Goal: Task Accomplishment & Management: Manage account settings

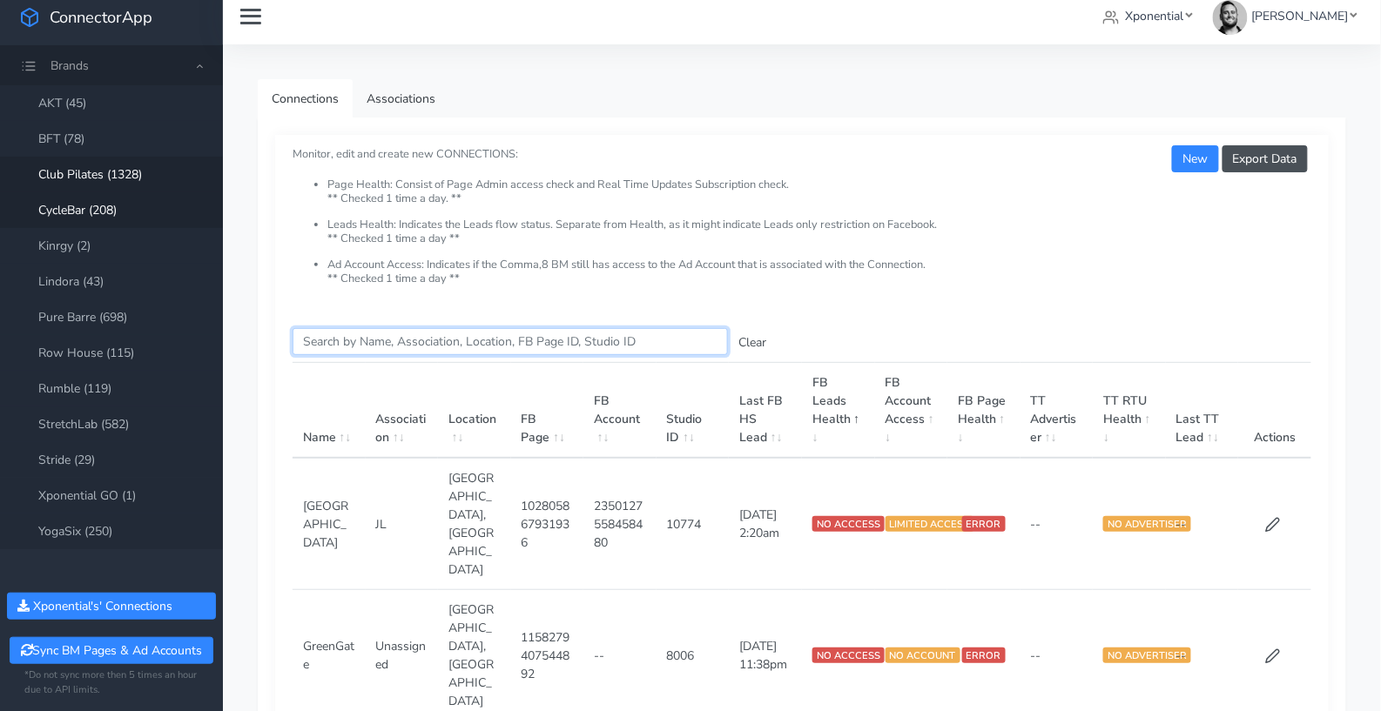
scroll to position [11, 0]
click at [71, 136] on link "BFT (78)" at bounding box center [111, 140] width 223 height 36
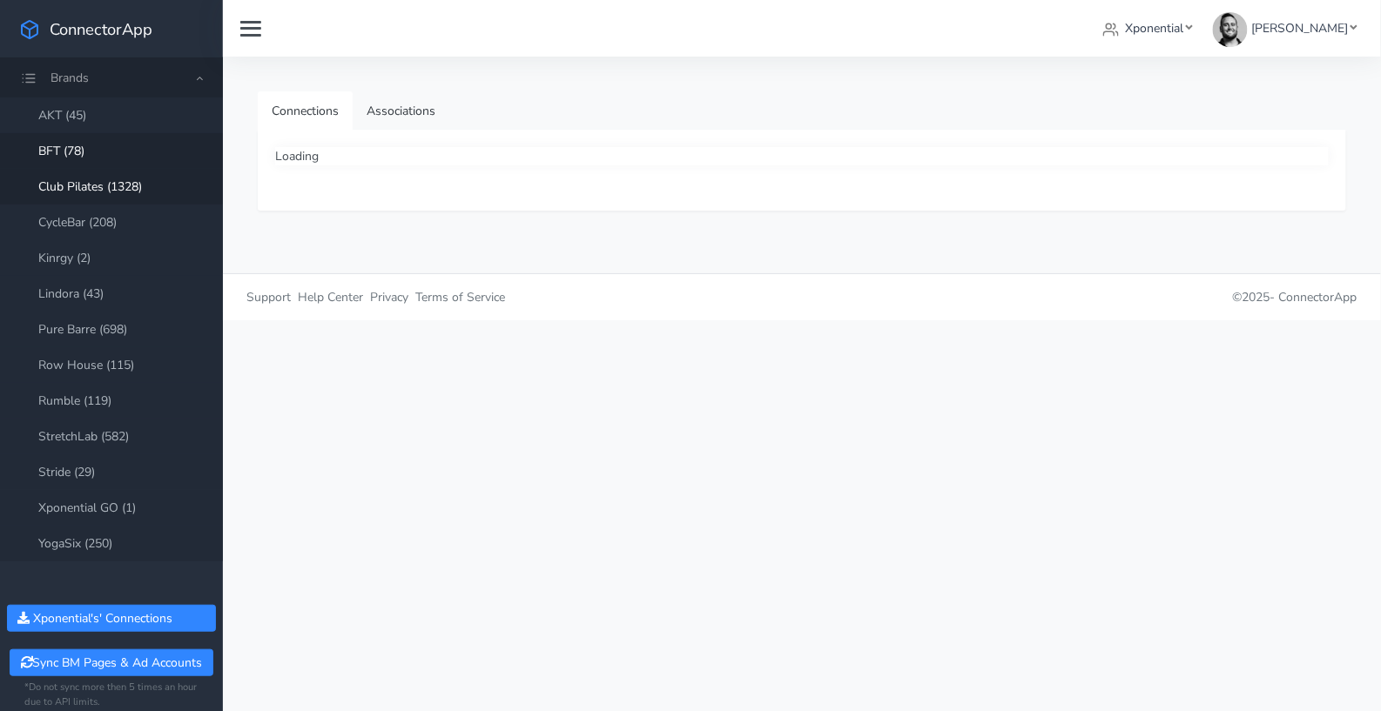
click at [84, 186] on link "Club Pilates (1328)" at bounding box center [111, 187] width 223 height 36
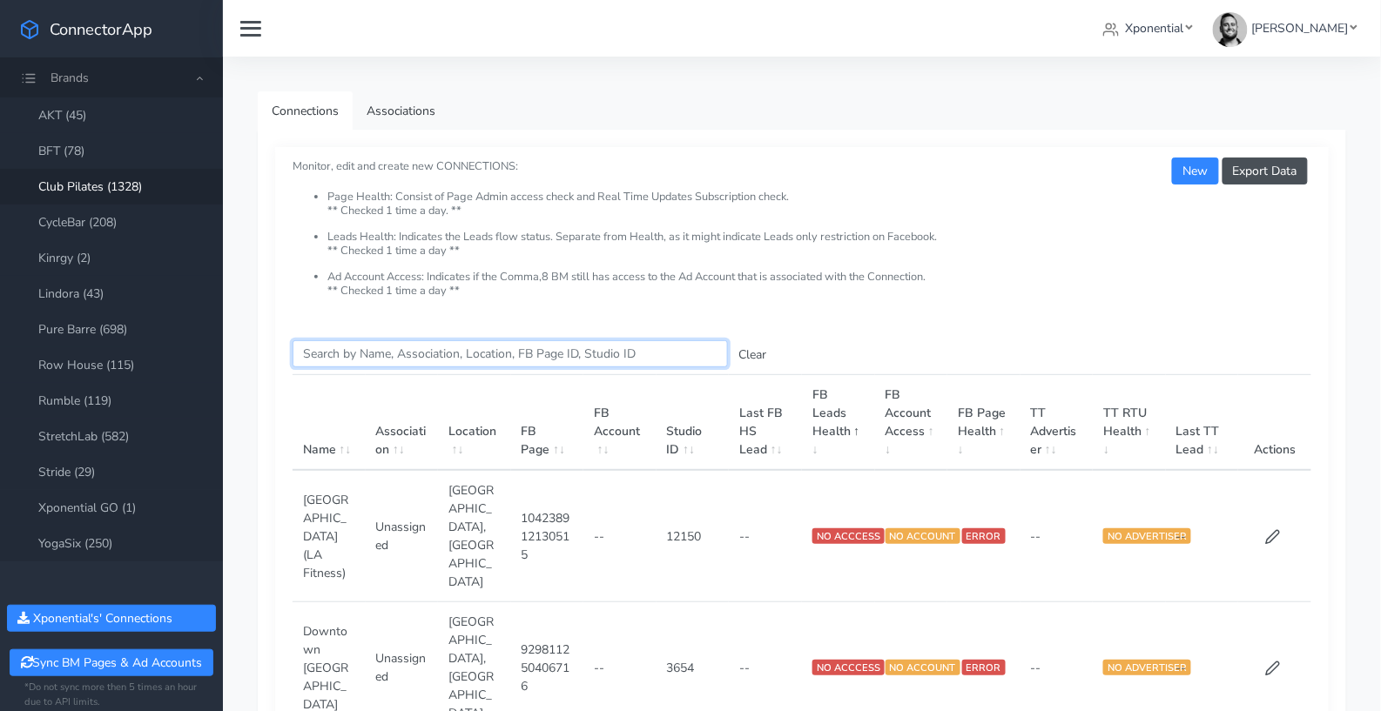
click at [392, 361] on input "Search this table" at bounding box center [510, 353] width 435 height 27
type input "c"
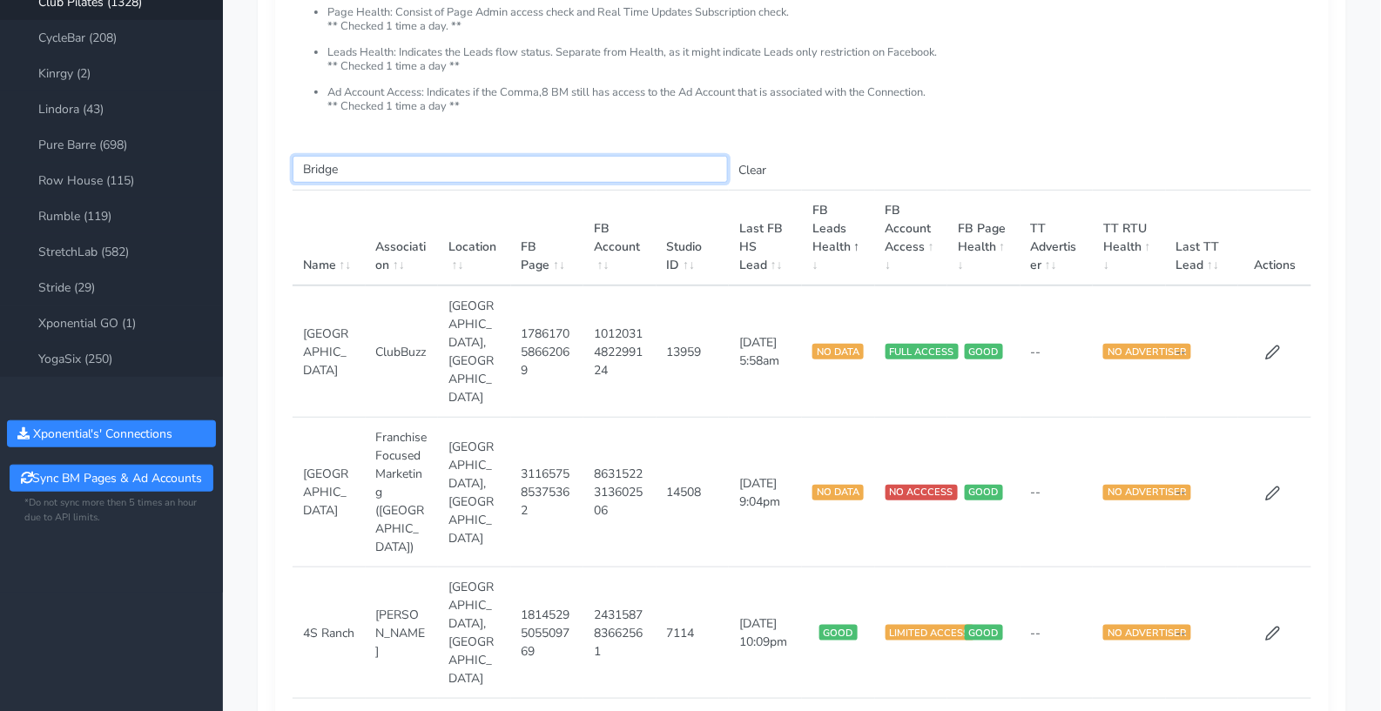
scroll to position [196, 0]
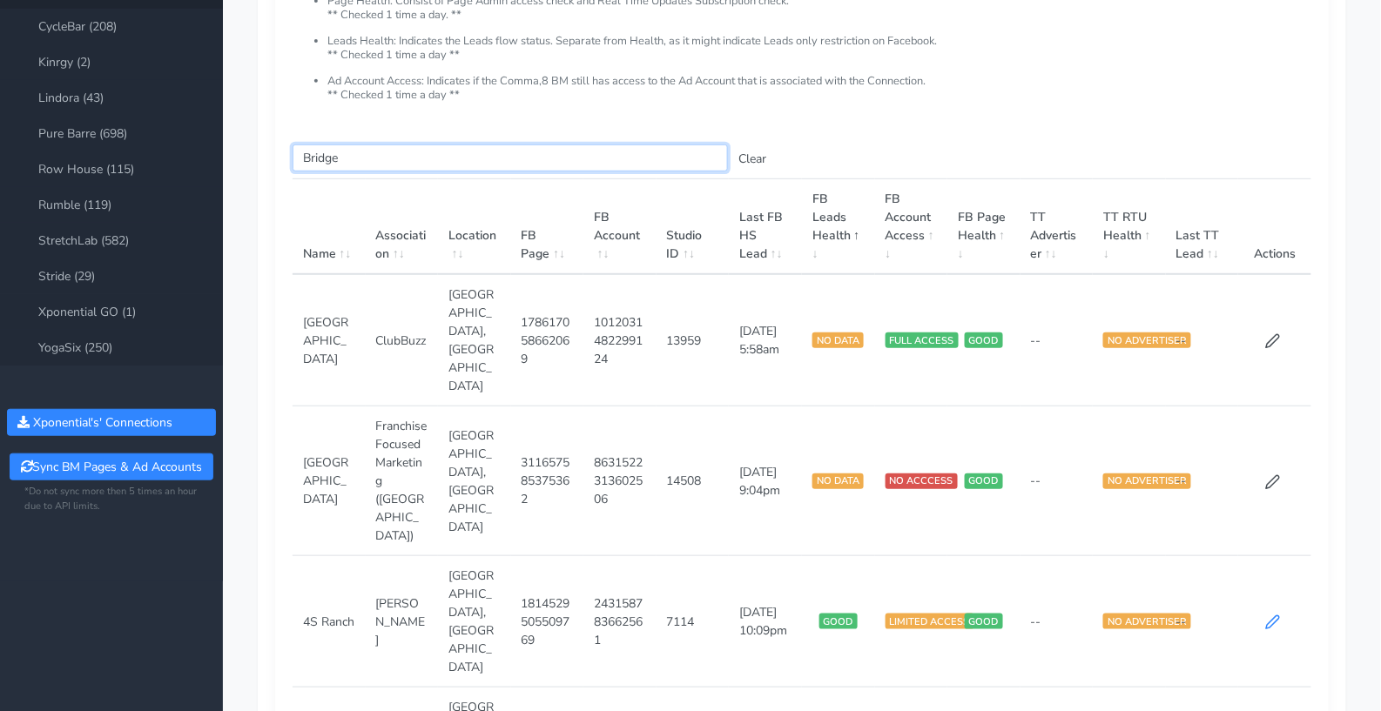
type input "Bridge"
click at [1265, 615] on icon at bounding box center [1273, 623] width 16 height 16
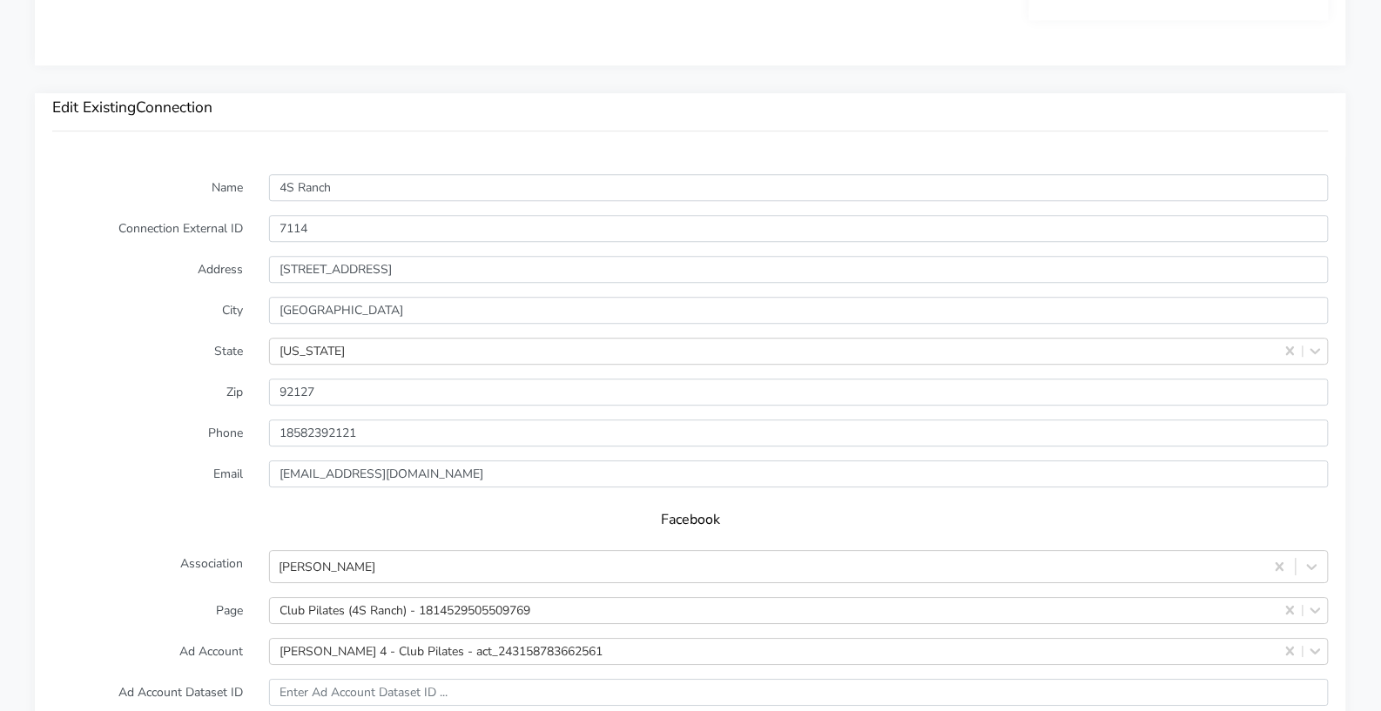
scroll to position [1470, 0]
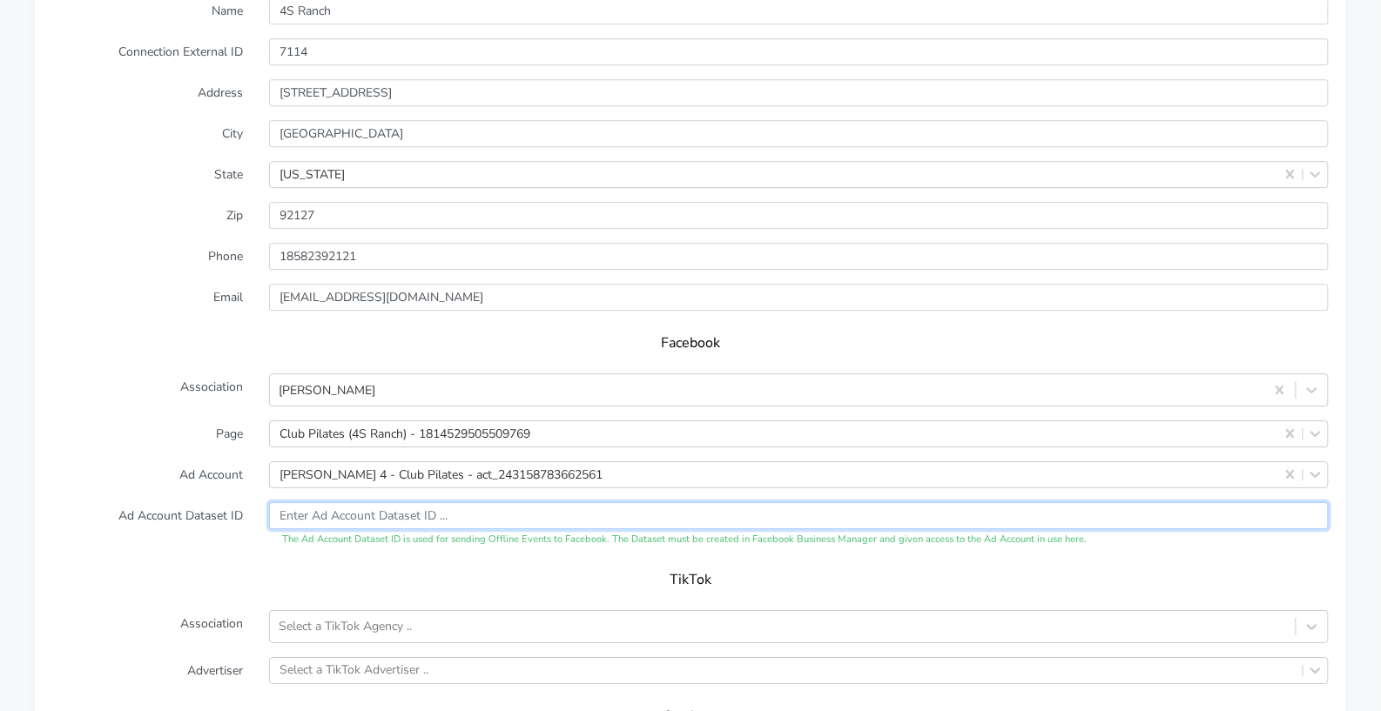
click at [320, 502] on input "text" at bounding box center [799, 515] width 1060 height 27
paste input "825653149804153"
type input "825653149804153"
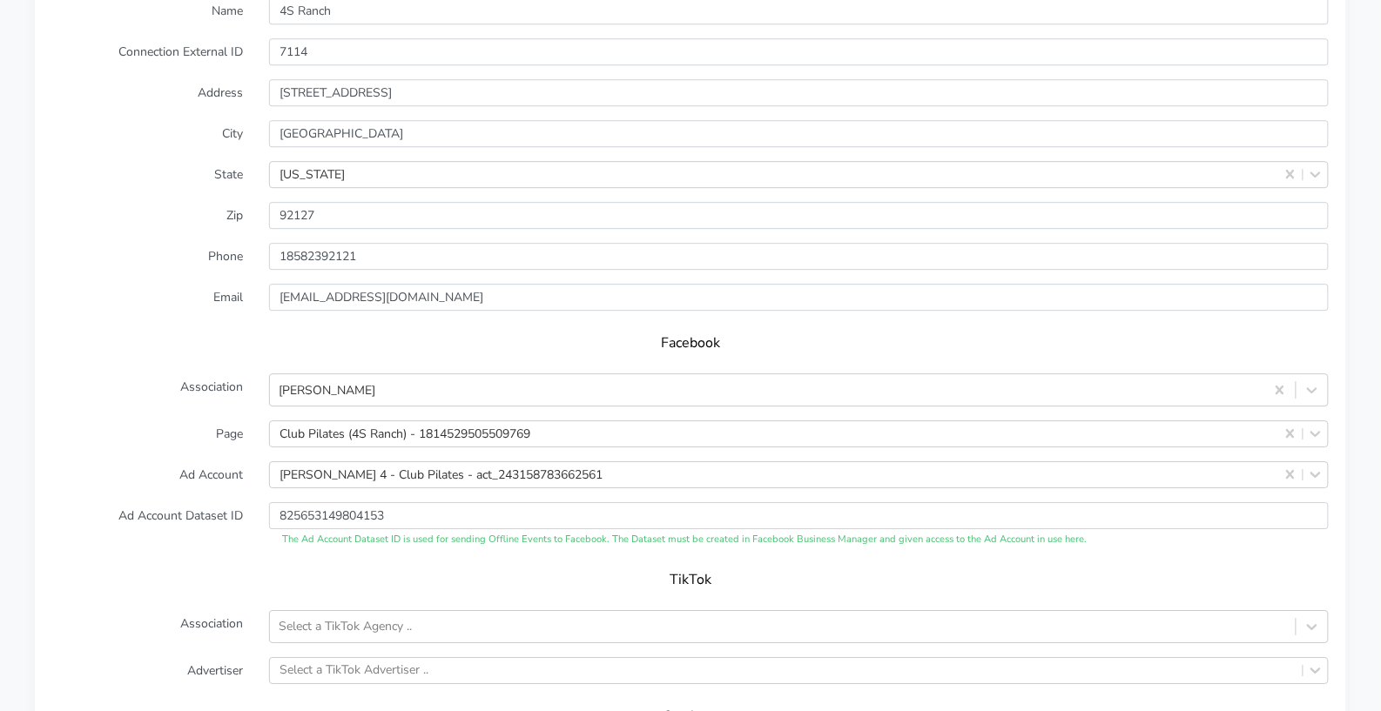
click at [331, 544] on form "Name 4S Ranch Connection External ID 7114 Address 16615 Dove Canyon Road Suite …" at bounding box center [690, 406] width 1276 height 818
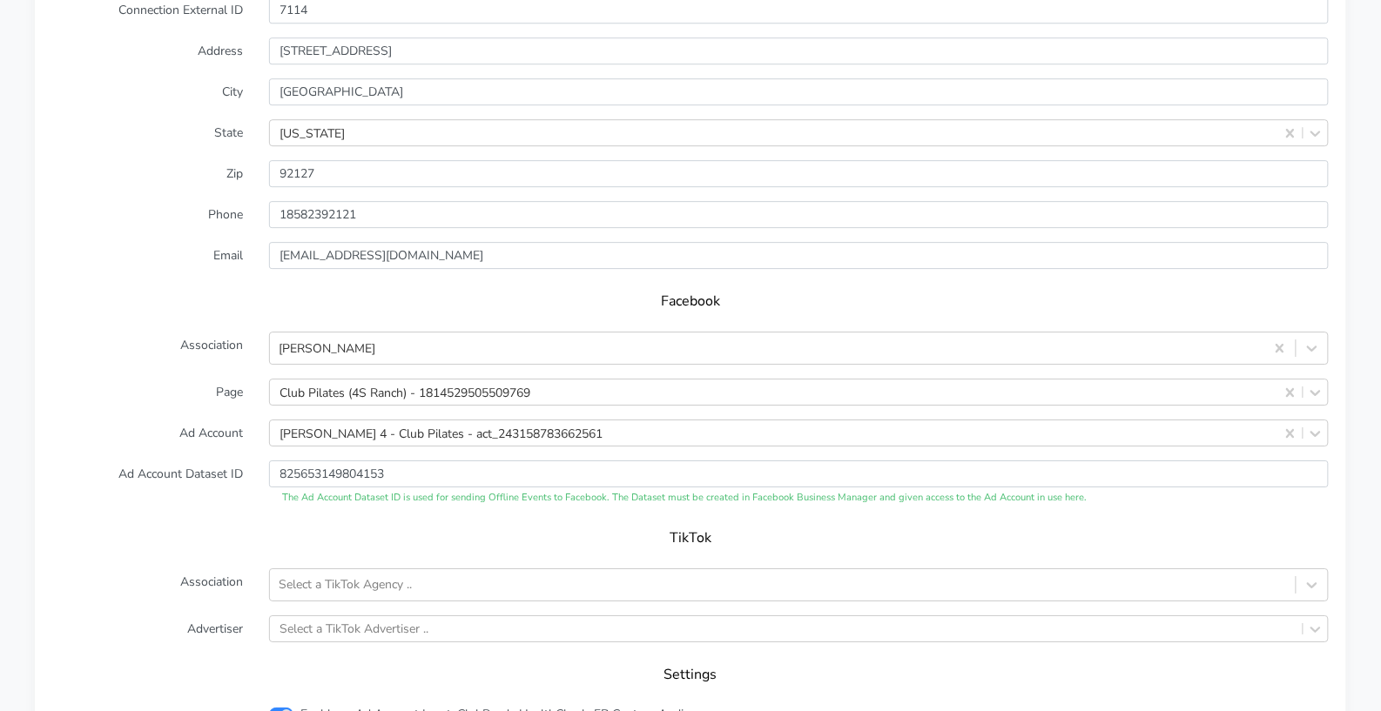
scroll to position [1626, 0]
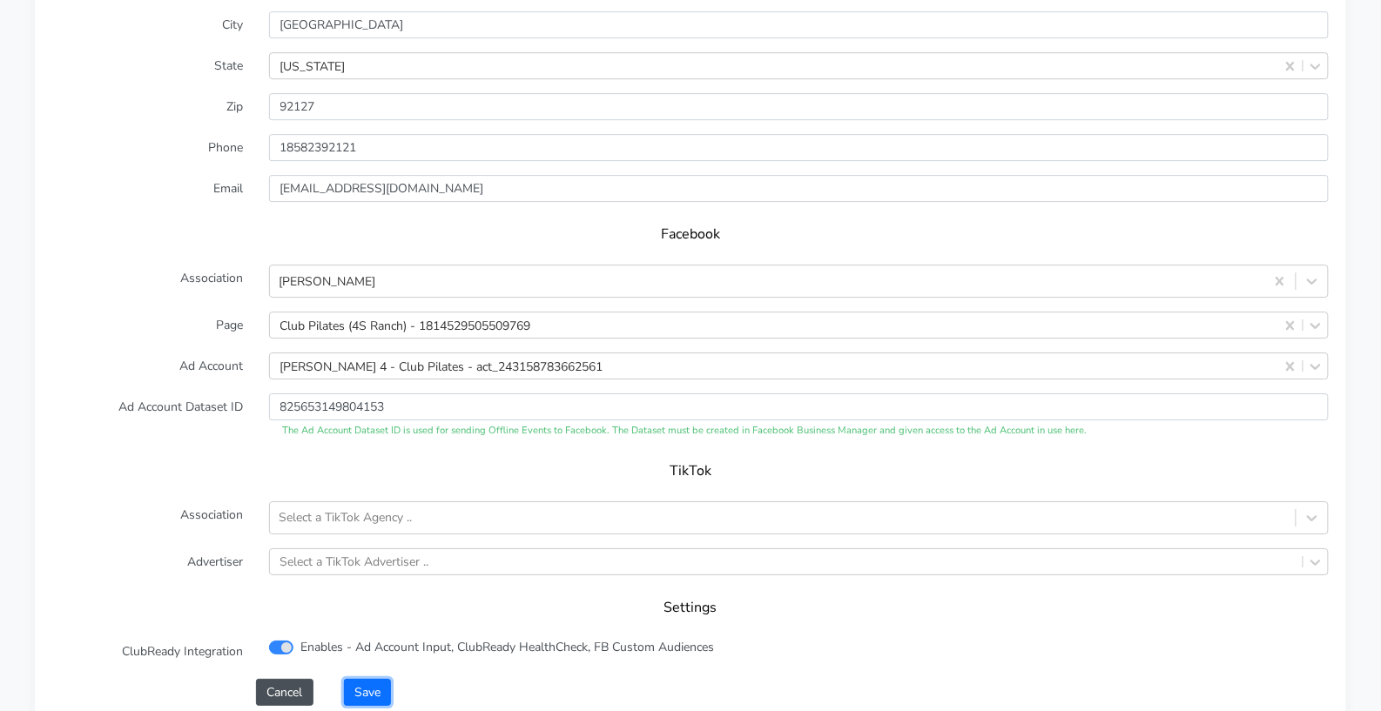
click at [368, 679] on button "Save" at bounding box center [367, 692] width 47 height 27
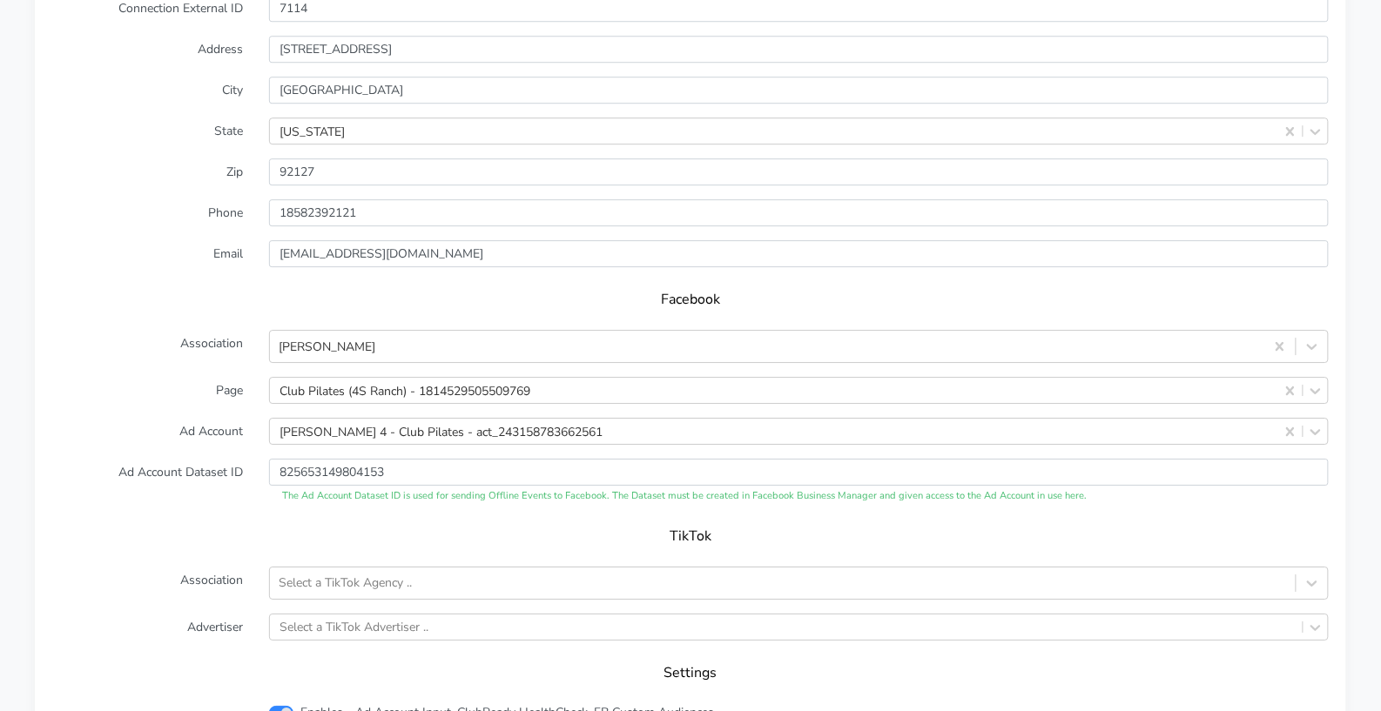
scroll to position [1563, 0]
click at [482, 516] on div "TikTok" at bounding box center [690, 540] width 1276 height 49
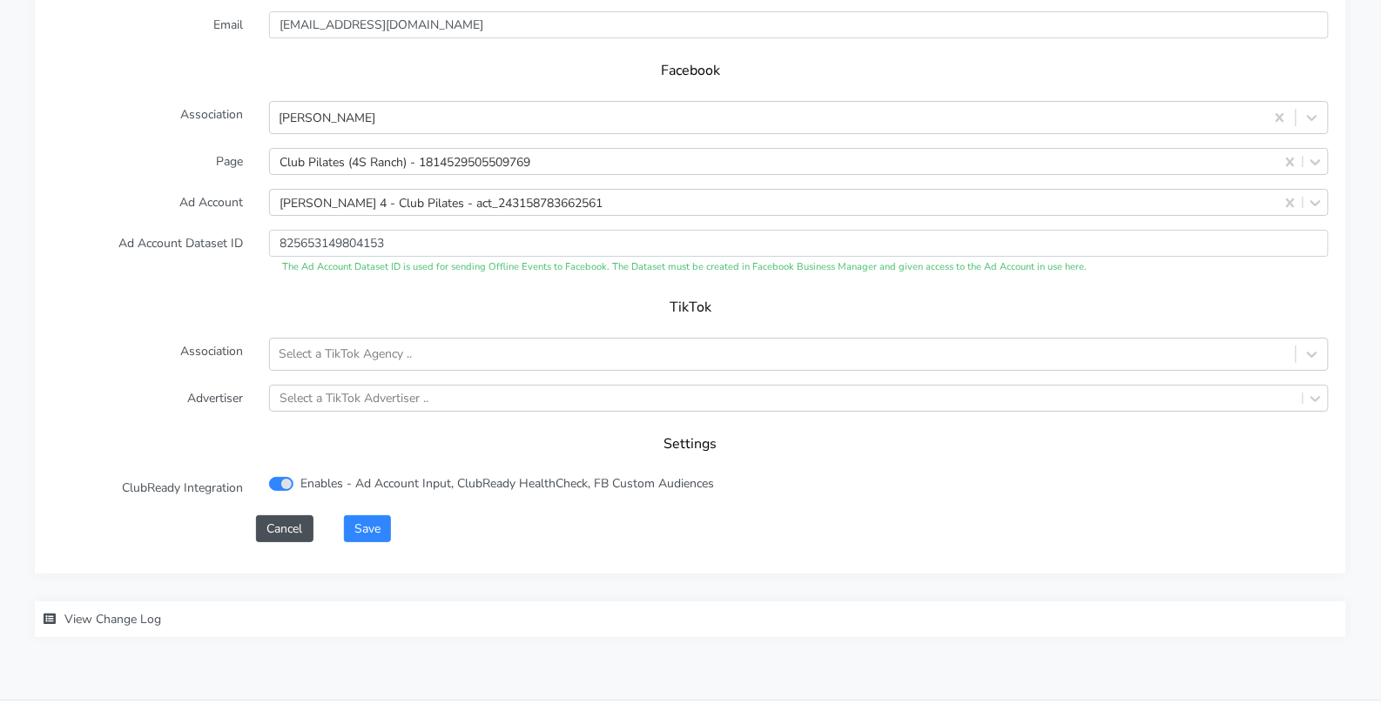
scroll to position [1805, 0]
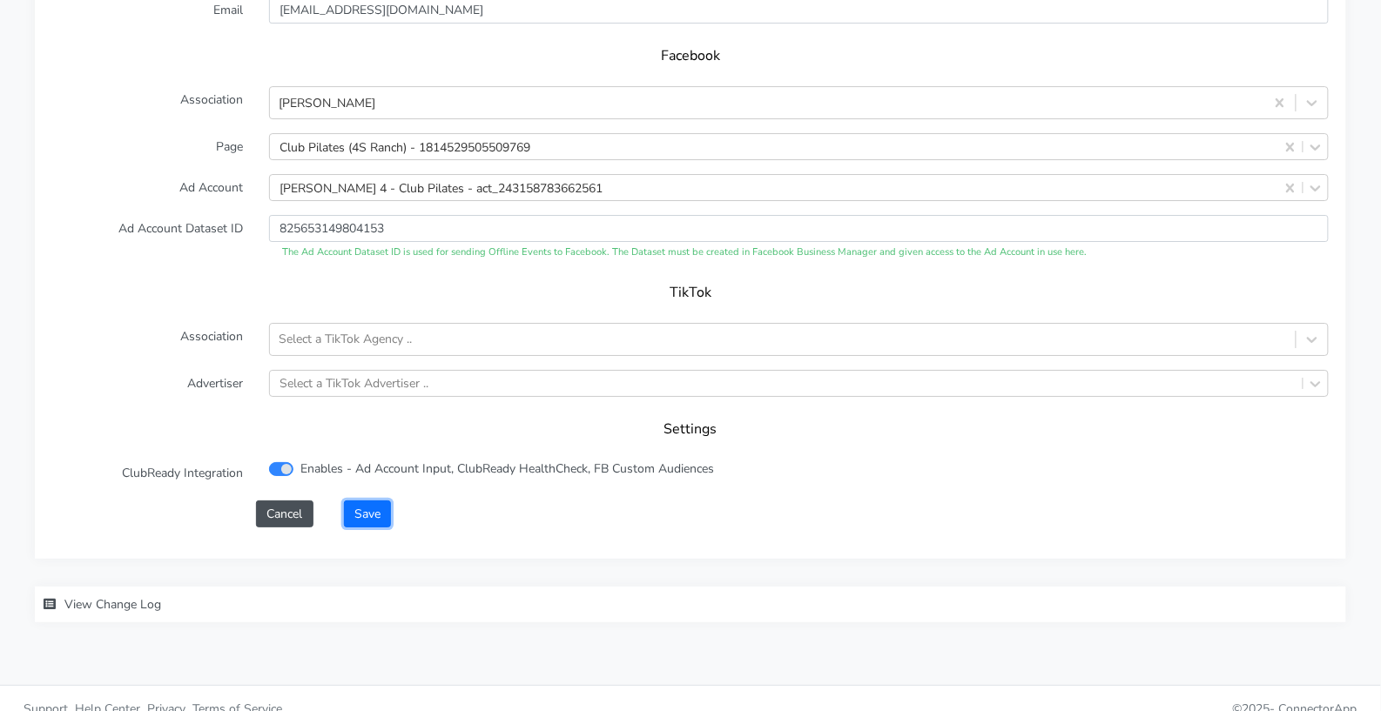
click at [376, 501] on button "Save" at bounding box center [367, 514] width 47 height 27
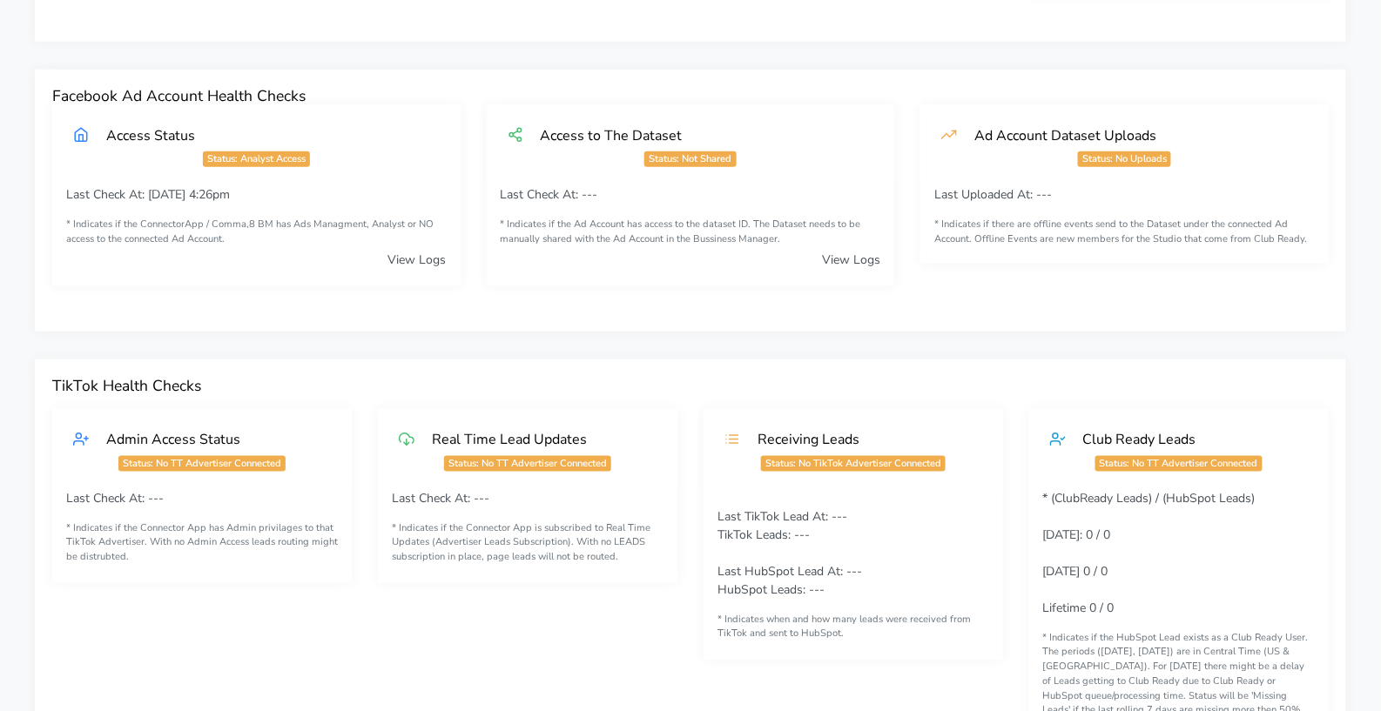
scroll to position [550, 0]
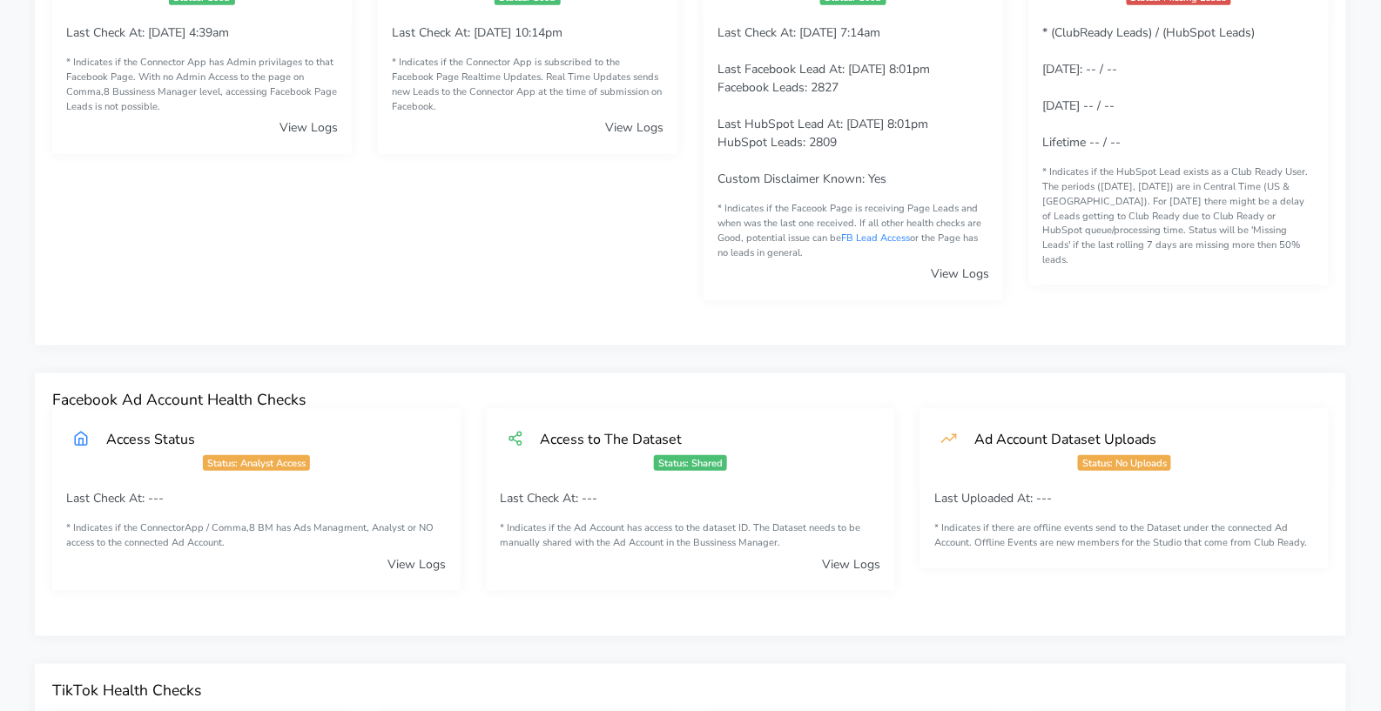
scroll to position [461, 0]
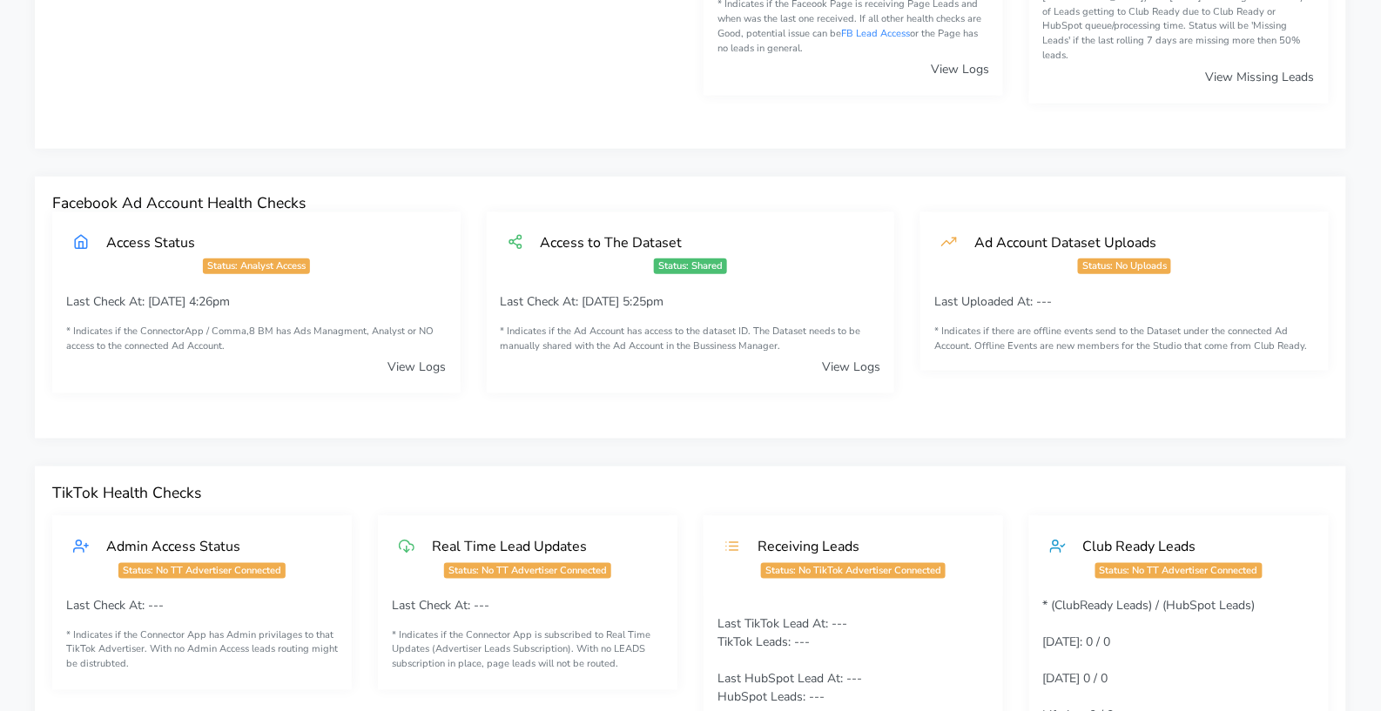
drag, startPoint x: 520, startPoint y: 295, endPoint x: 678, endPoint y: 289, distance: 158.6
click at [676, 293] on p "Last Check At: 09/24/25 5:25pm" at bounding box center [691, 302] width 380 height 18
click at [694, 293] on p "Last Check At: 09/24/25 5:25pm" at bounding box center [691, 302] width 380 height 18
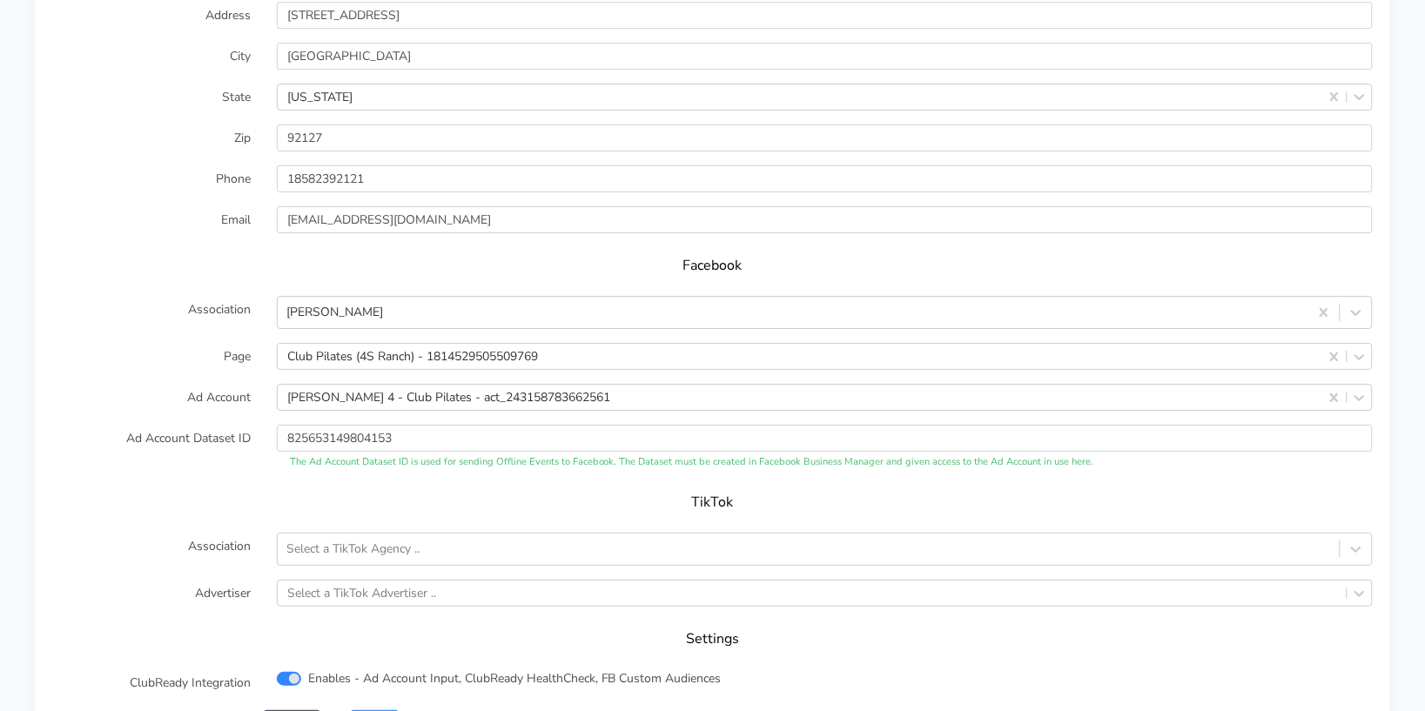
scroll to position [1583, 0]
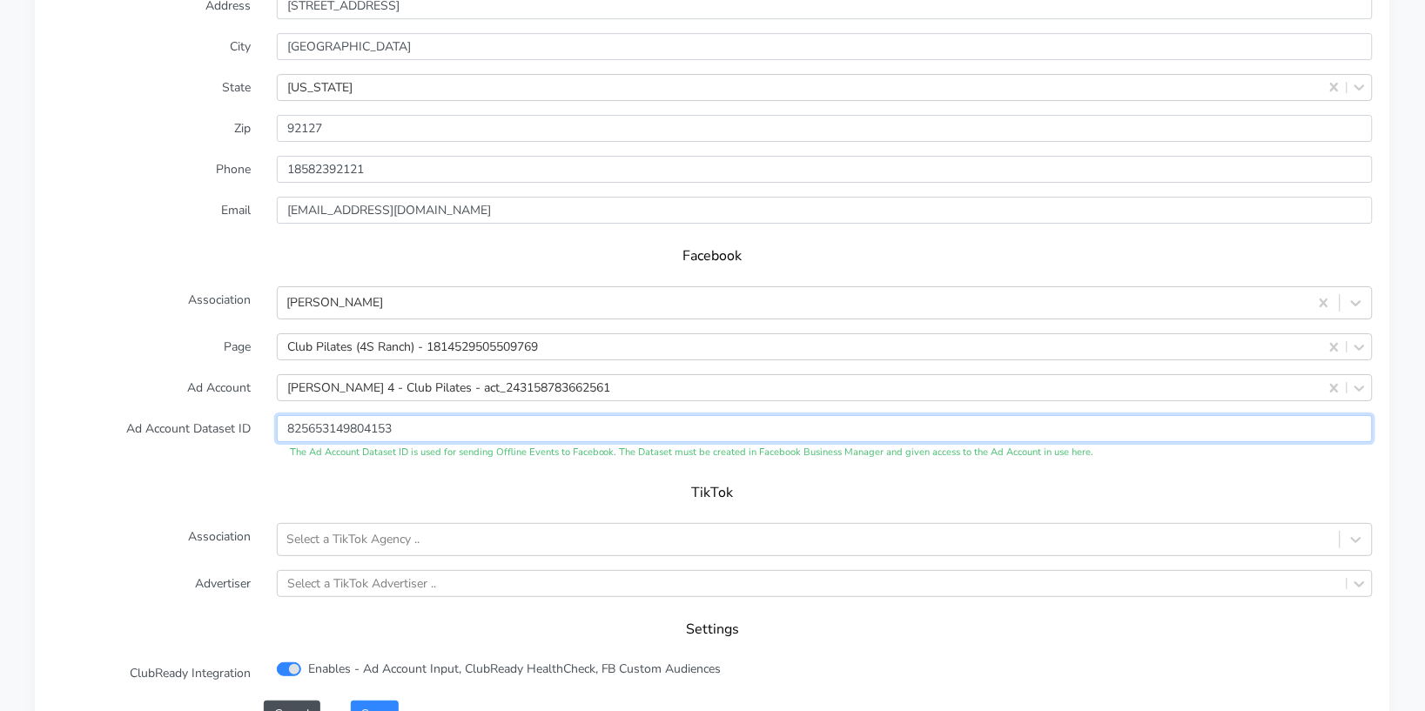
click at [411, 423] on input "825653149804153" at bounding box center [825, 428] width 1096 height 27
paste input "856030781511549"
type input "856030781511549"
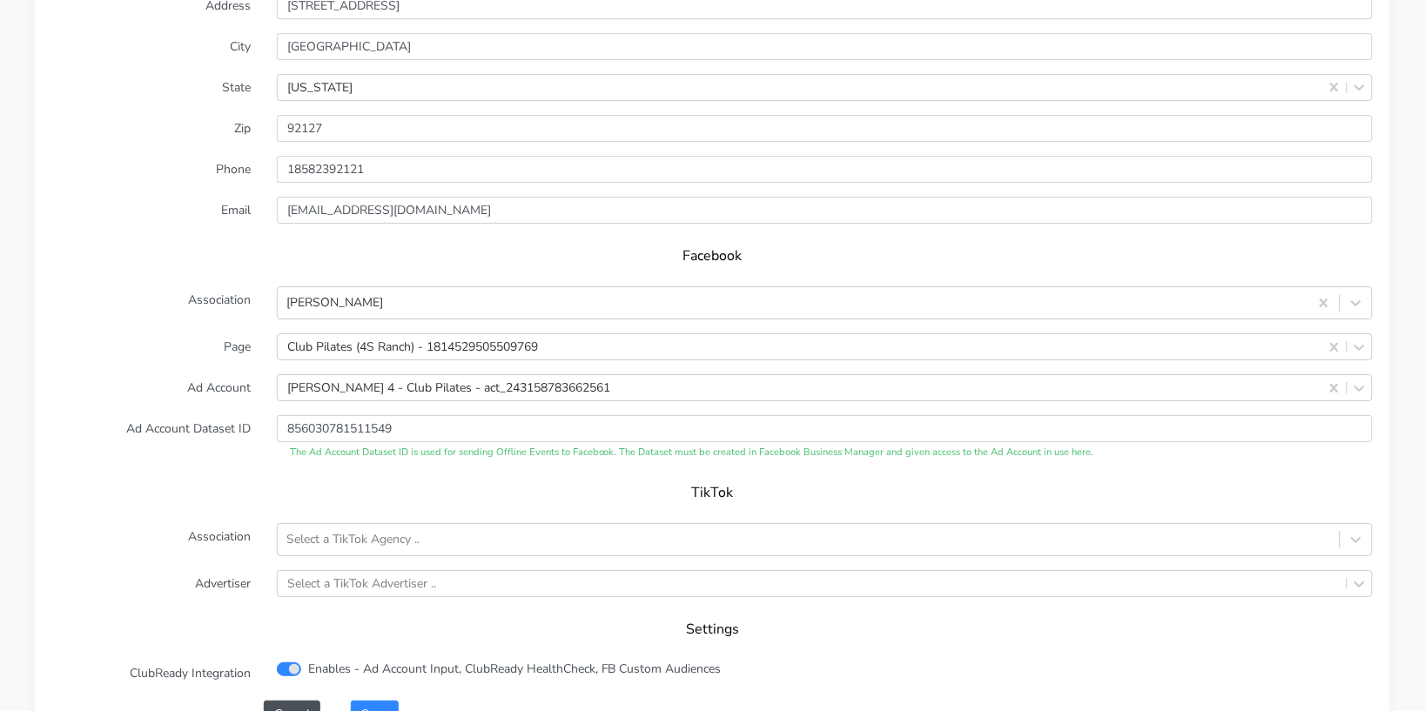
drag, startPoint x: 337, startPoint y: 457, endPoint x: 345, endPoint y: 469, distance: 14.5
click at [337, 457] on div "The Ad Account Dataset ID is used for sending Offline Events to Facebook. The D…" at bounding box center [825, 453] width 1096 height 15
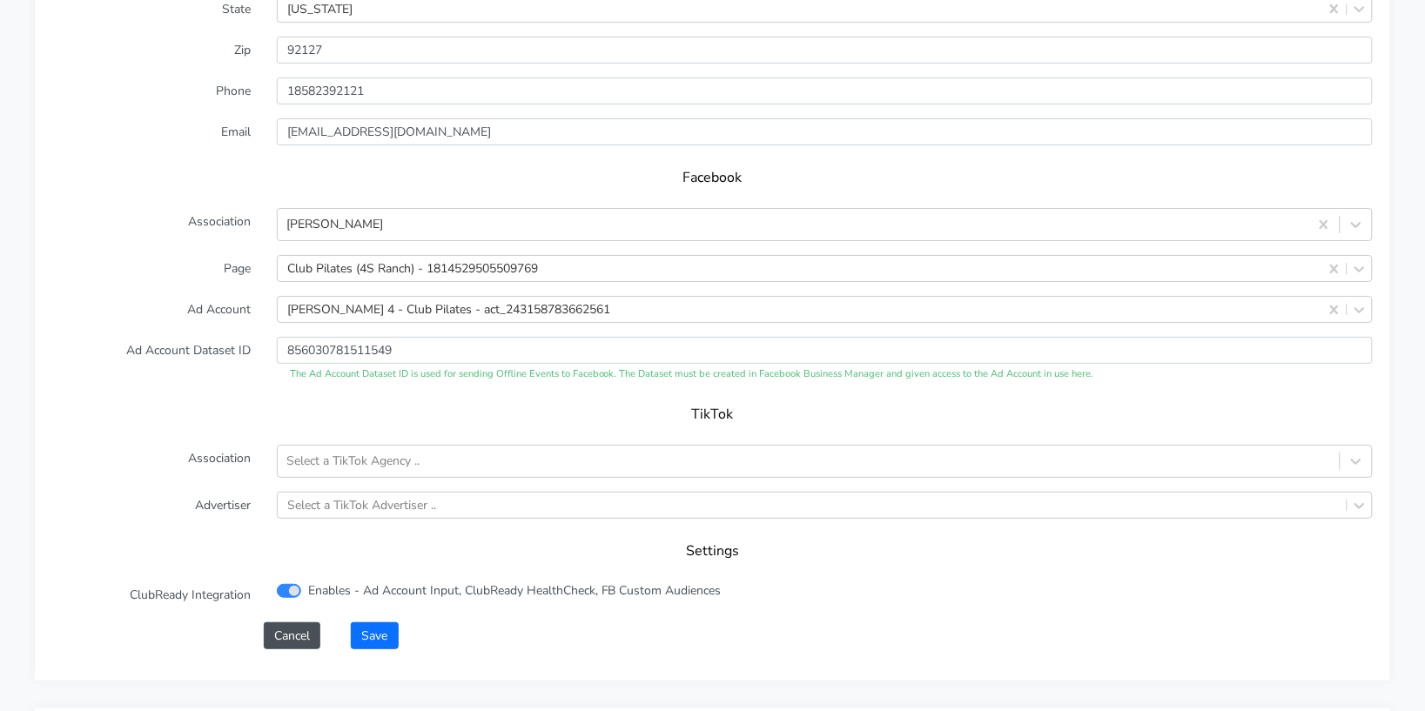
scroll to position [1686, 0]
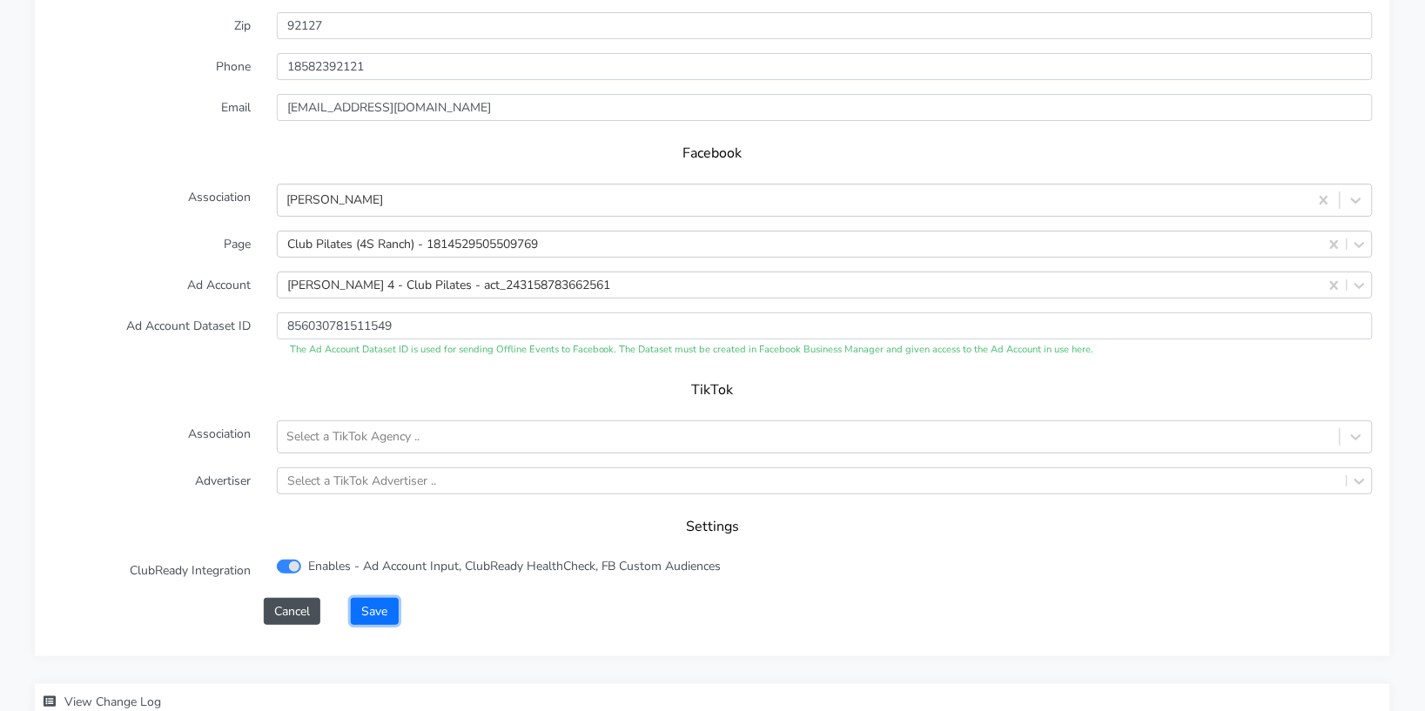
click at [380, 609] on button "Save" at bounding box center [374, 611] width 47 height 27
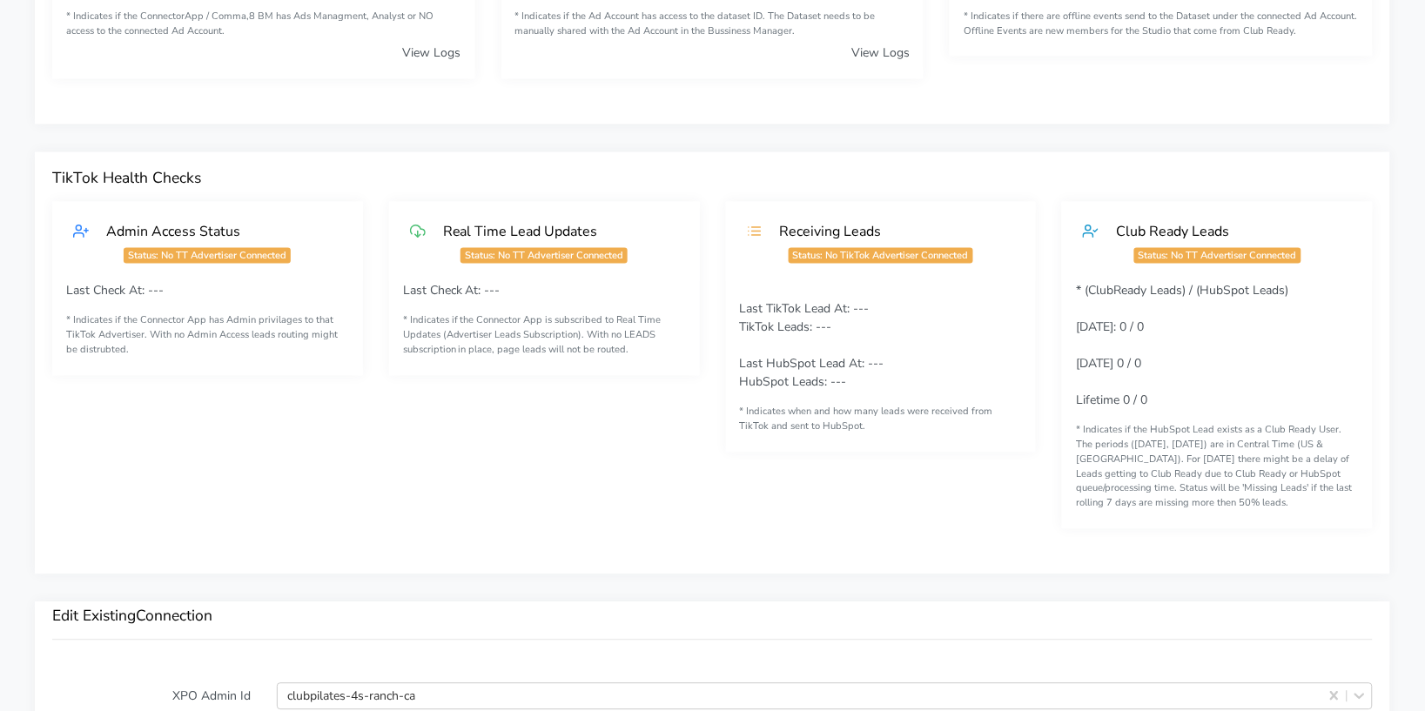
scroll to position [535, 0]
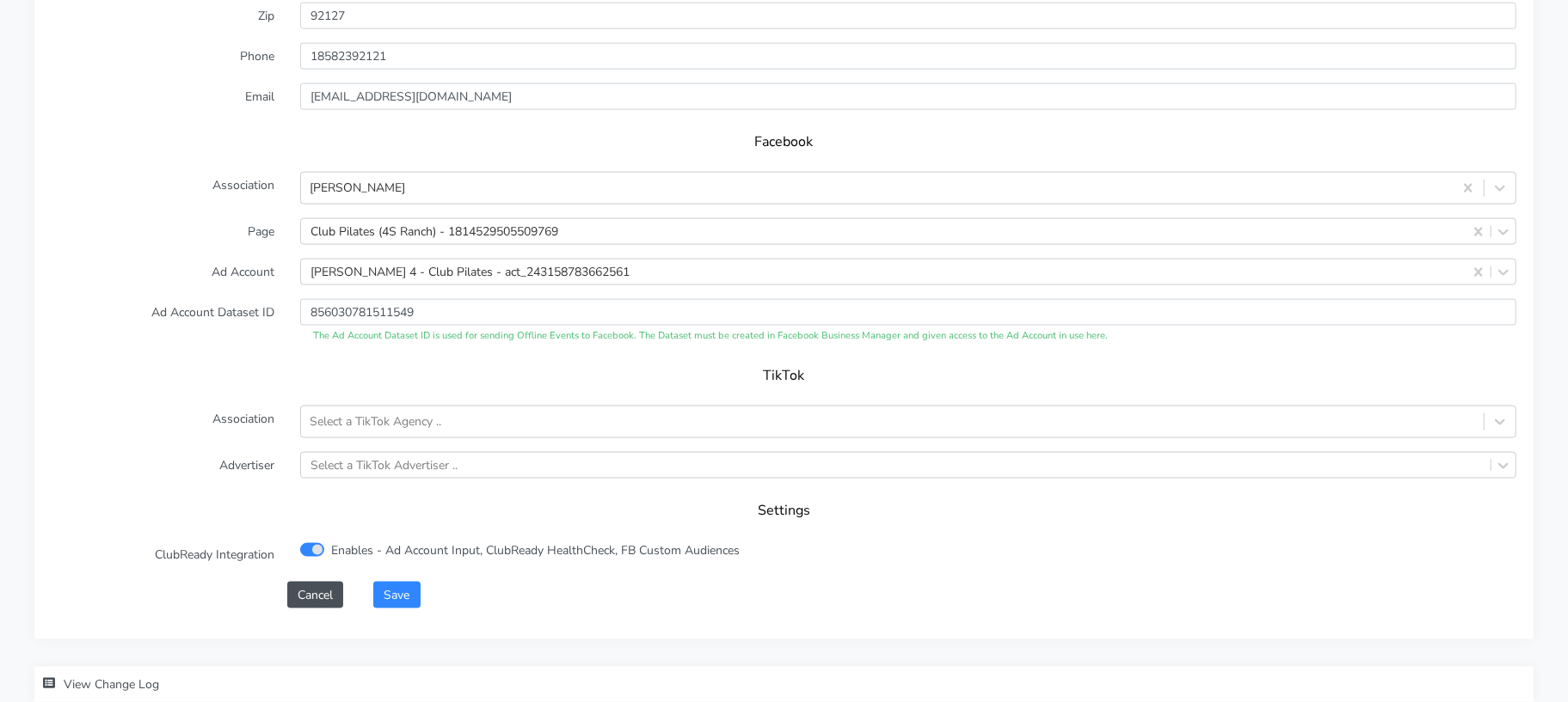
scroll to position [1754, 0]
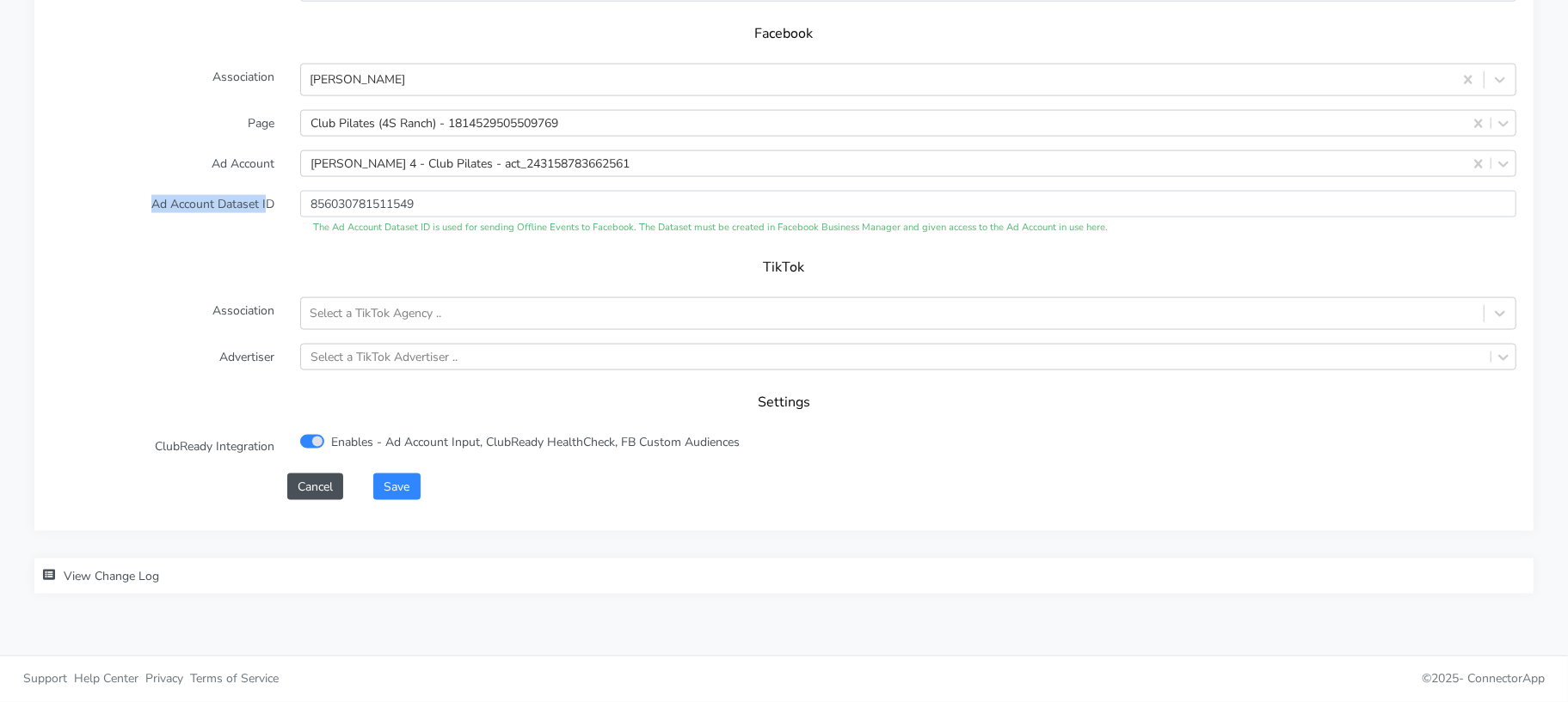
drag, startPoint x: 264, startPoint y: 202, endPoint x: 170, endPoint y: 195, distance: 94.3
click at [170, 195] on label "Ad Account Dataset ID" at bounding box center [163, 212] width 249 height 44
click at [283, 216] on label "Ad Account Dataset ID" at bounding box center [163, 212] width 249 height 44
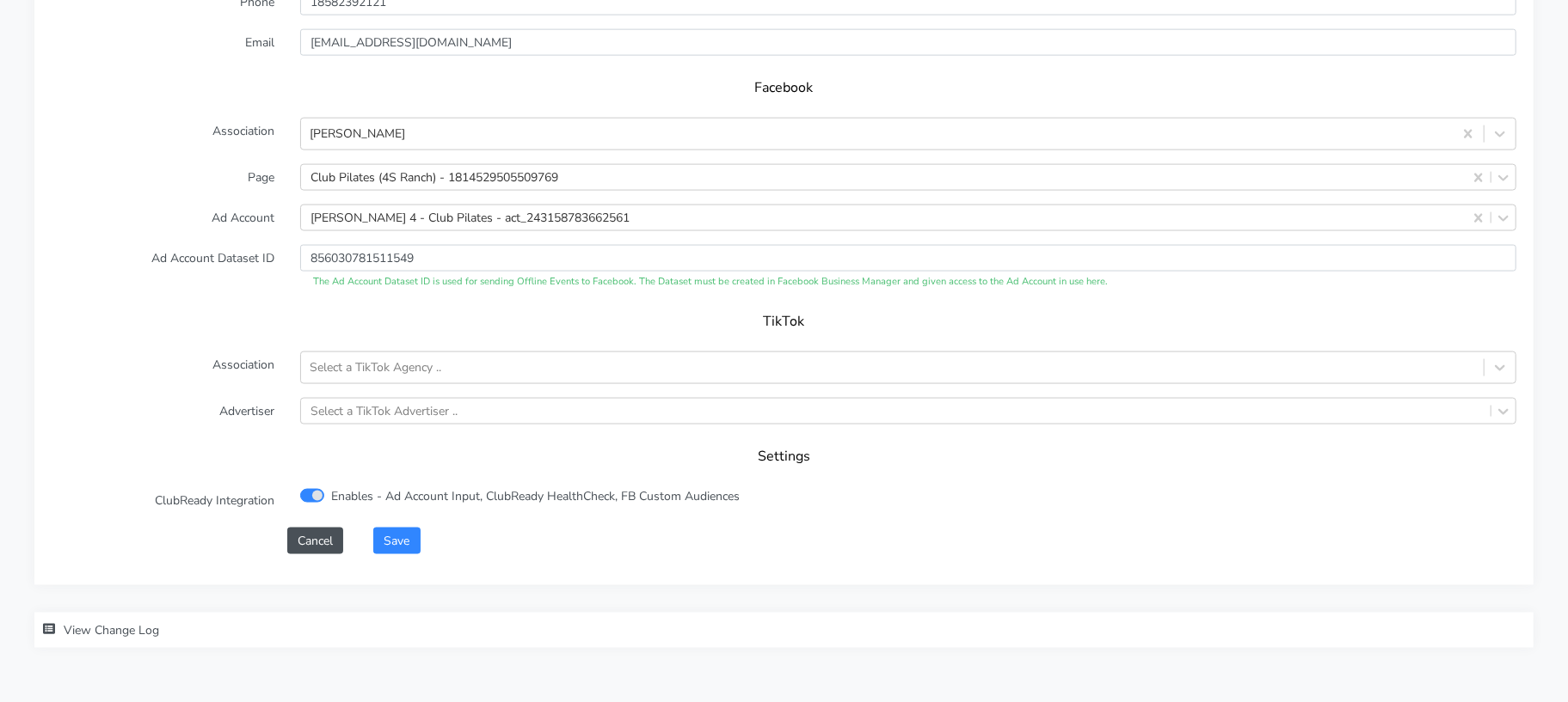
scroll to position [1721, 0]
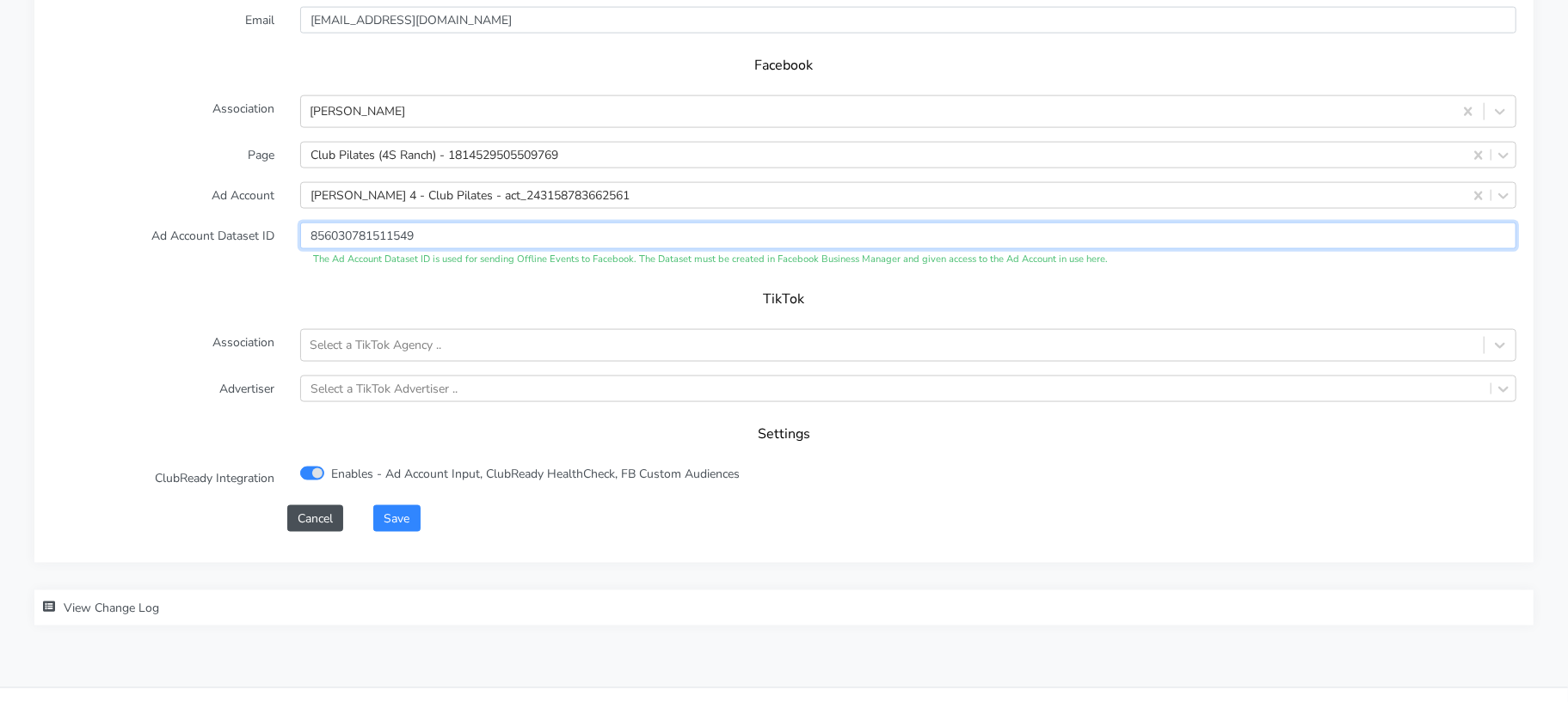
drag, startPoint x: 420, startPoint y: 237, endPoint x: 289, endPoint y: 235, distance: 131.0
click at [289, 235] on div "856030781511549 The Ad Account Dataset ID is used for sending Offline Events to…" at bounding box center [908, 244] width 1242 height 44
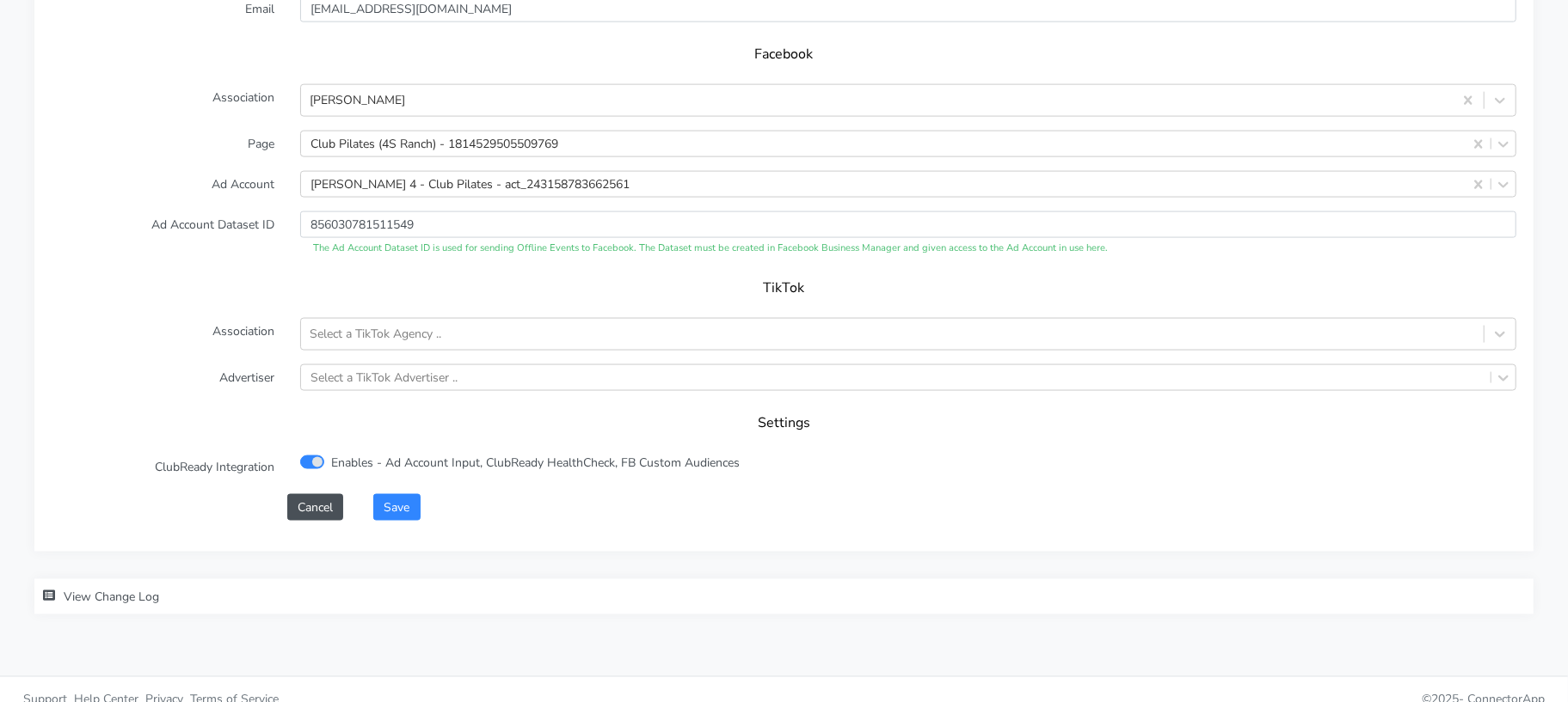
click at [265, 258] on form "XPO Admin Id clubpilates-4s-ranch-ca Name 4S Ranch Connection External ID 7114 …" at bounding box center [784, 96] width 1465 height 847
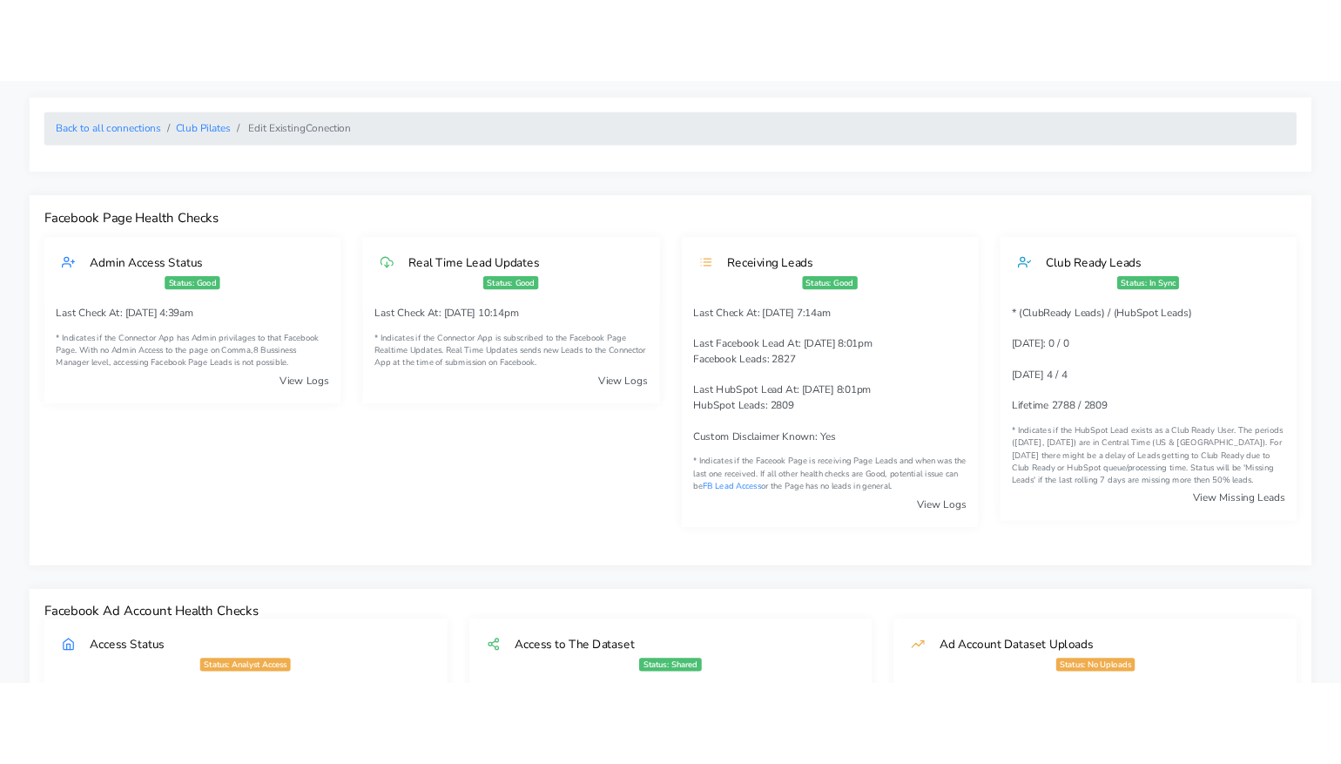
scroll to position [0, 0]
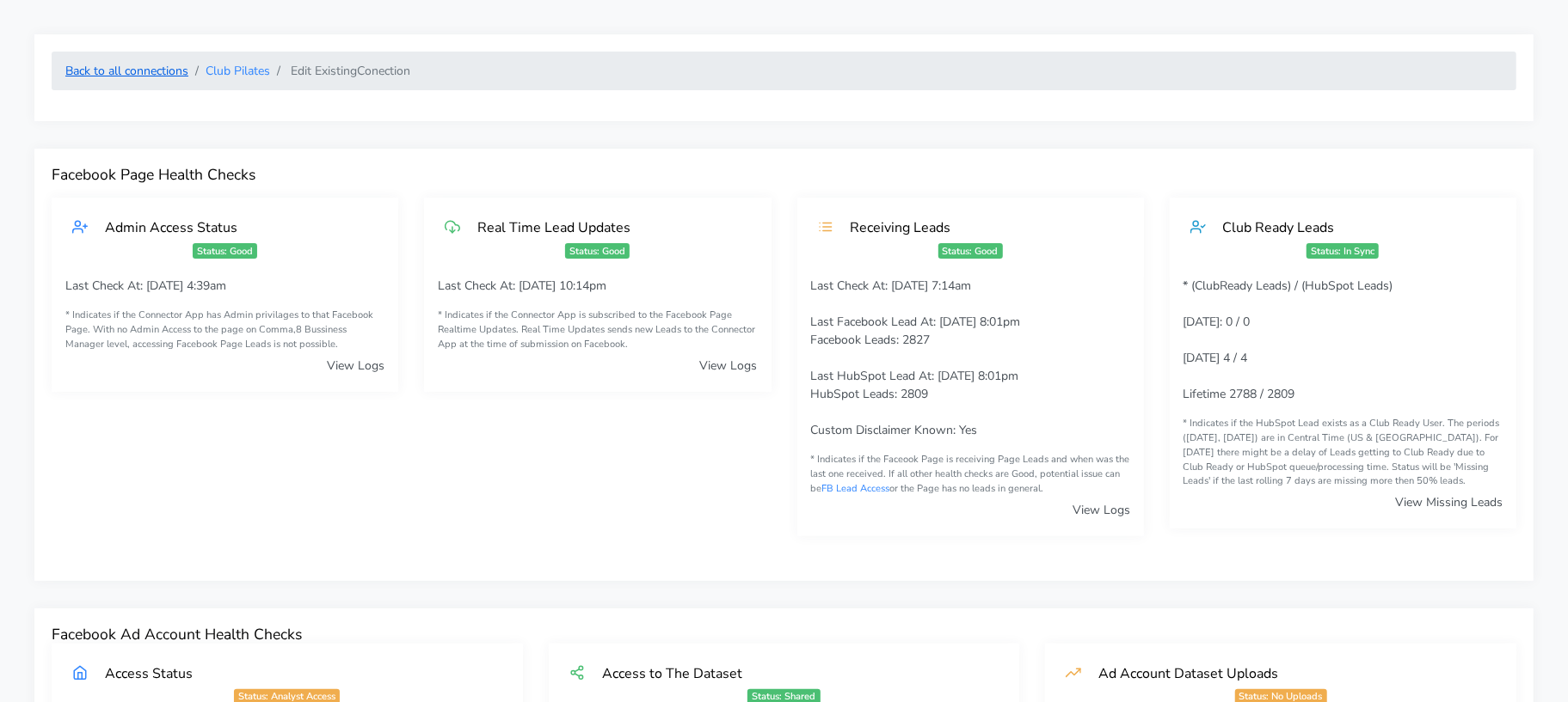
click at [158, 76] on link "Back to all connections" at bounding box center [126, 71] width 124 height 17
